Goal: Use online tool/utility: Utilize a website feature to perform a specific function

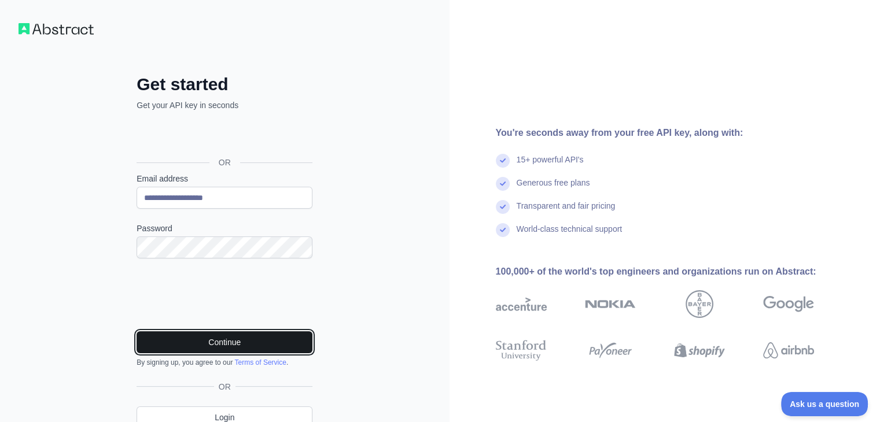
click at [217, 345] on button "Continue" at bounding box center [225, 342] width 176 height 22
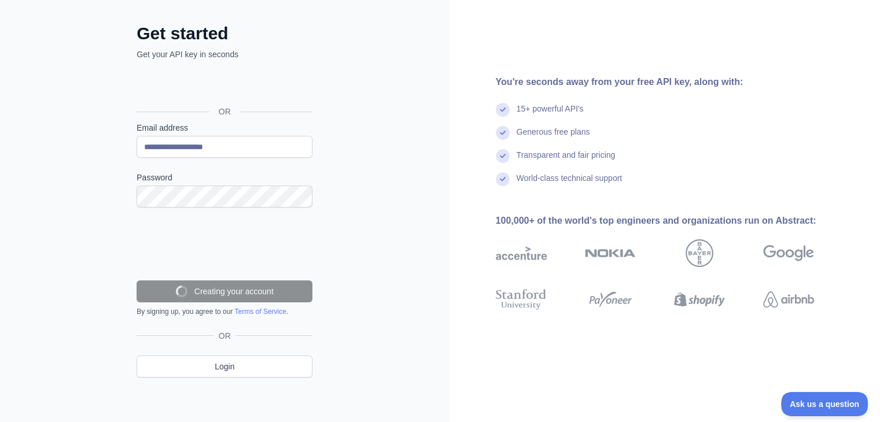
scroll to position [14, 0]
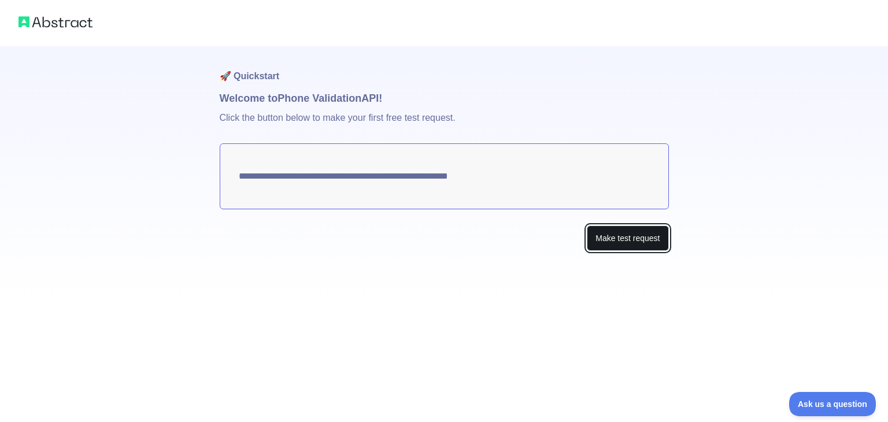
click at [621, 237] on button "Make test request" at bounding box center [628, 239] width 82 height 26
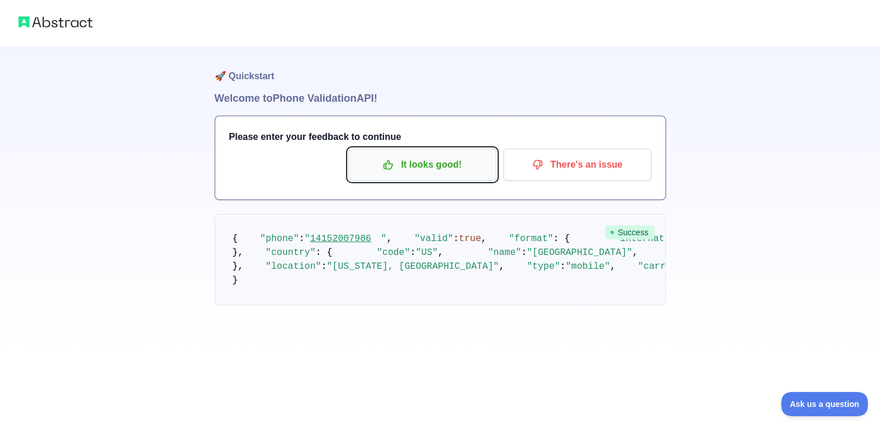
click at [436, 165] on p "It looks good!" at bounding box center [422, 165] width 131 height 20
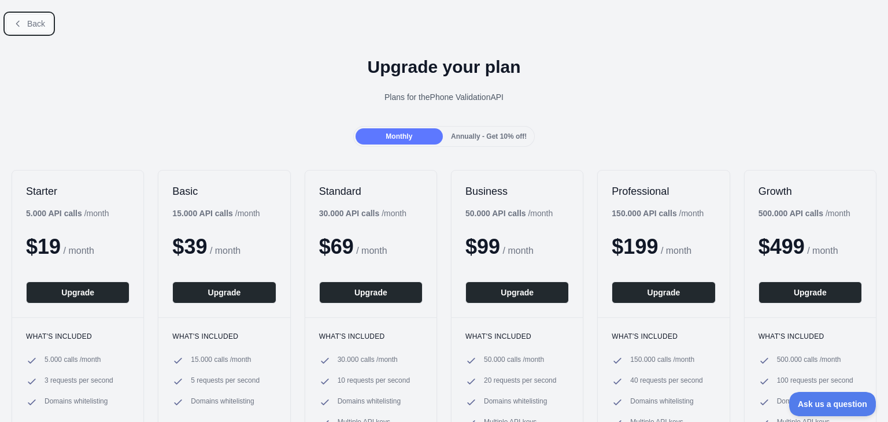
click at [28, 28] on span "Back" at bounding box center [36, 23] width 18 height 9
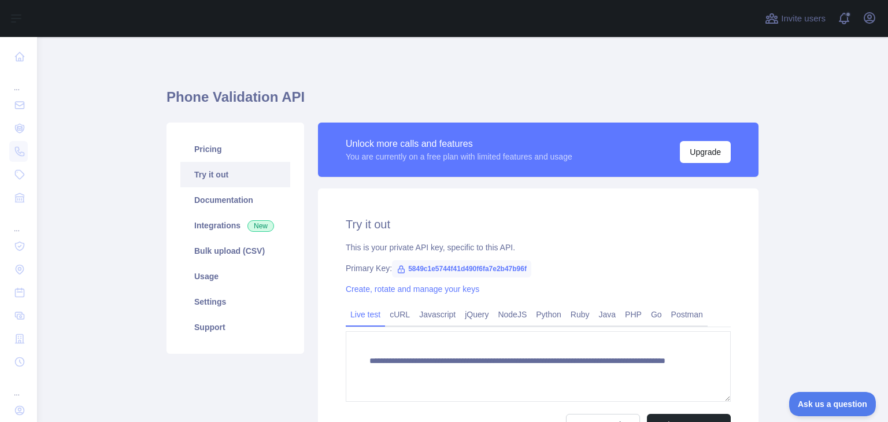
drag, startPoint x: 318, startPoint y: 60, endPoint x: 299, endPoint y: 69, distance: 21.0
click at [319, 61] on div "**********" at bounding box center [463, 293] width 592 height 512
click at [399, 271] on icon at bounding box center [402, 269] width 6 height 7
drag, startPoint x: 528, startPoint y: 268, endPoint x: 401, endPoint y: 266, distance: 126.7
click at [397, 266] on span "5849c1e5744f41d490f6fa7e2b47b96f" at bounding box center [461, 268] width 139 height 17
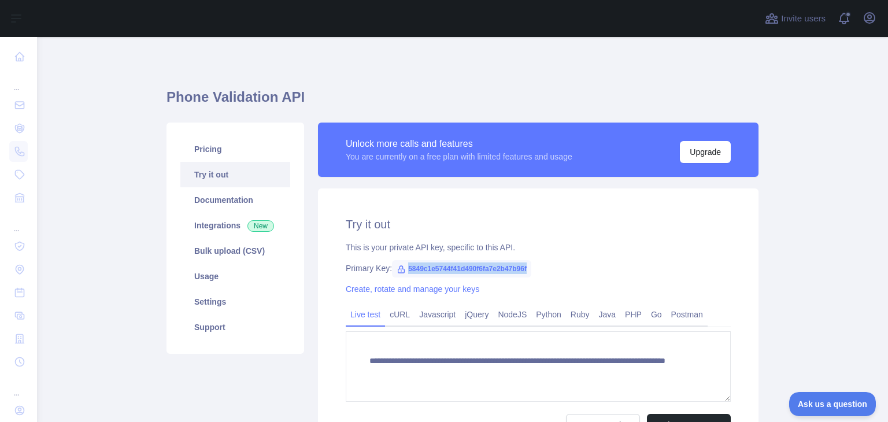
copy span "5849c1e5744f41d490f6fa7e2b47b96f"
